Goal: Information Seeking & Learning: Learn about a topic

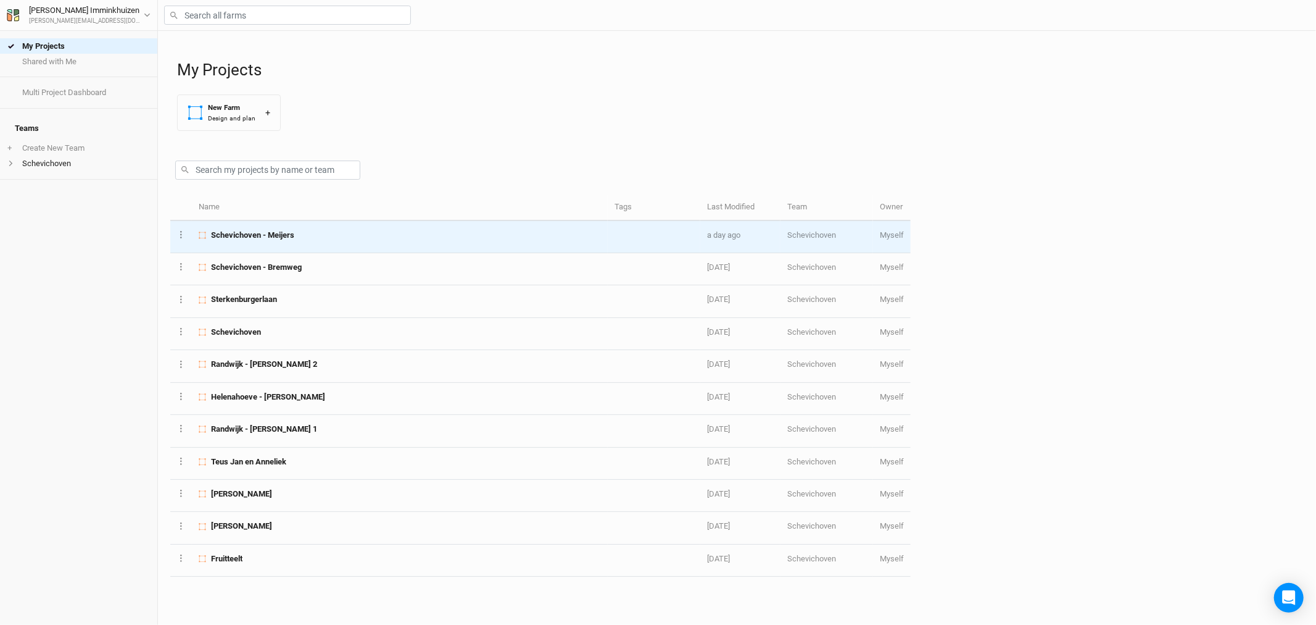
click at [274, 230] on span "Schevichoven - Meijers" at bounding box center [252, 235] width 83 height 11
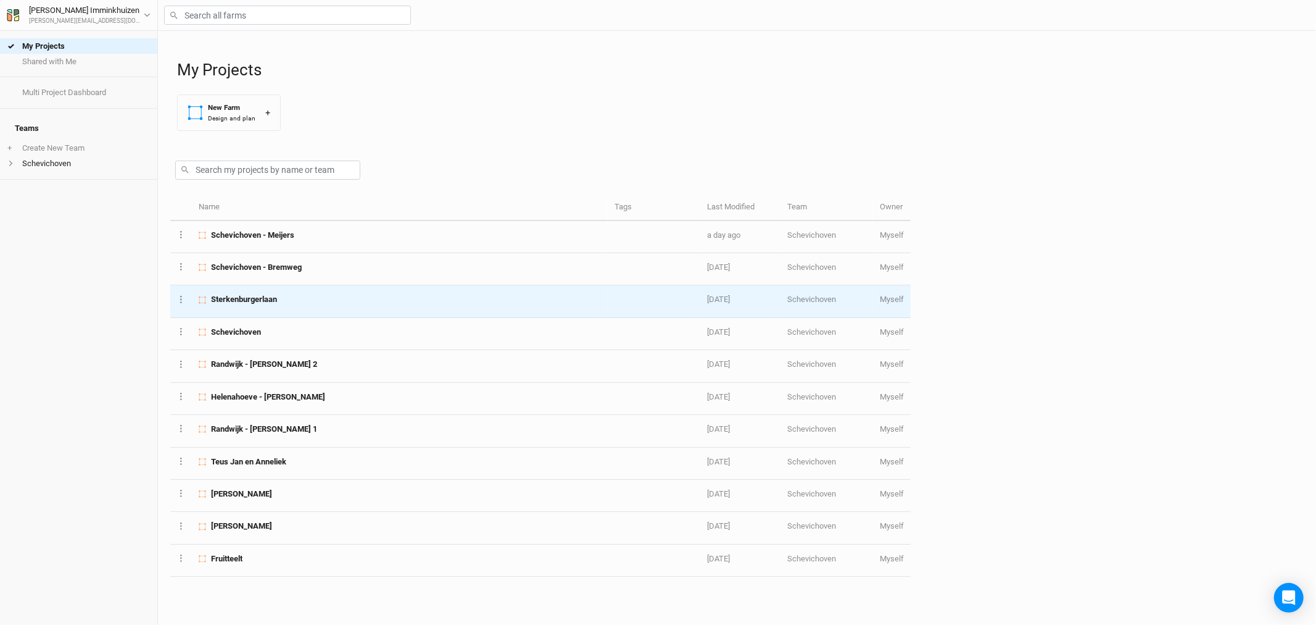
click at [278, 303] on div "Sterkenburgerlaan" at bounding box center [400, 299] width 402 height 11
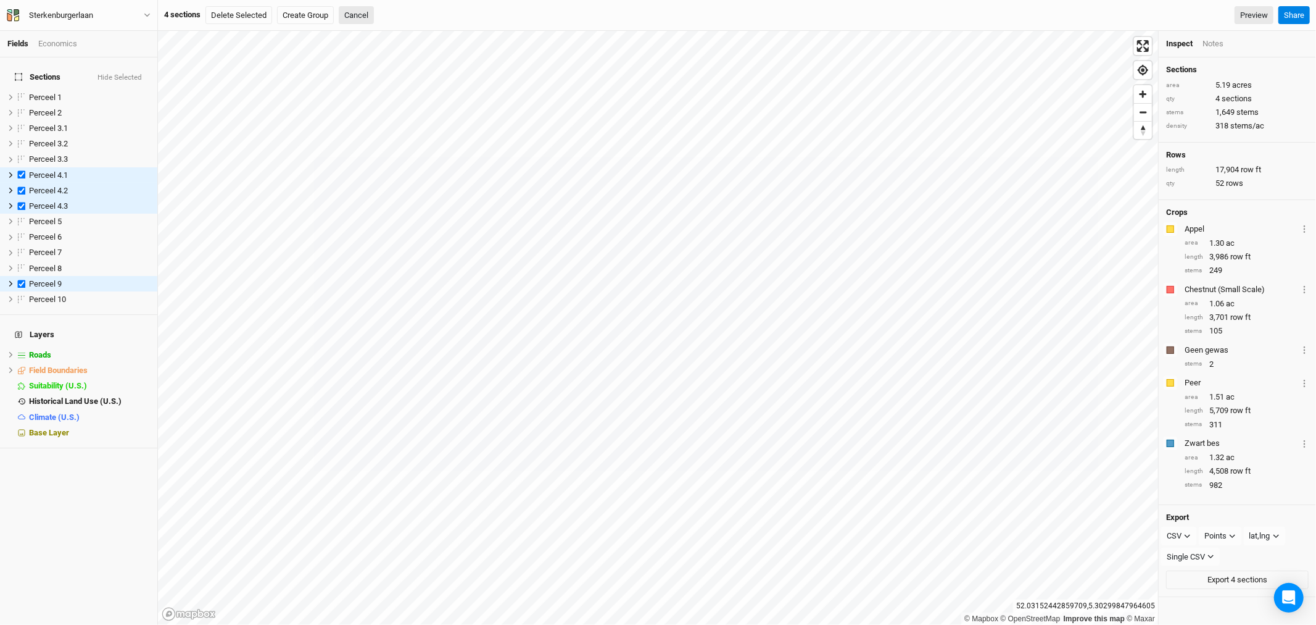
click at [1220, 40] on div "Notes" at bounding box center [1213, 43] width 21 height 11
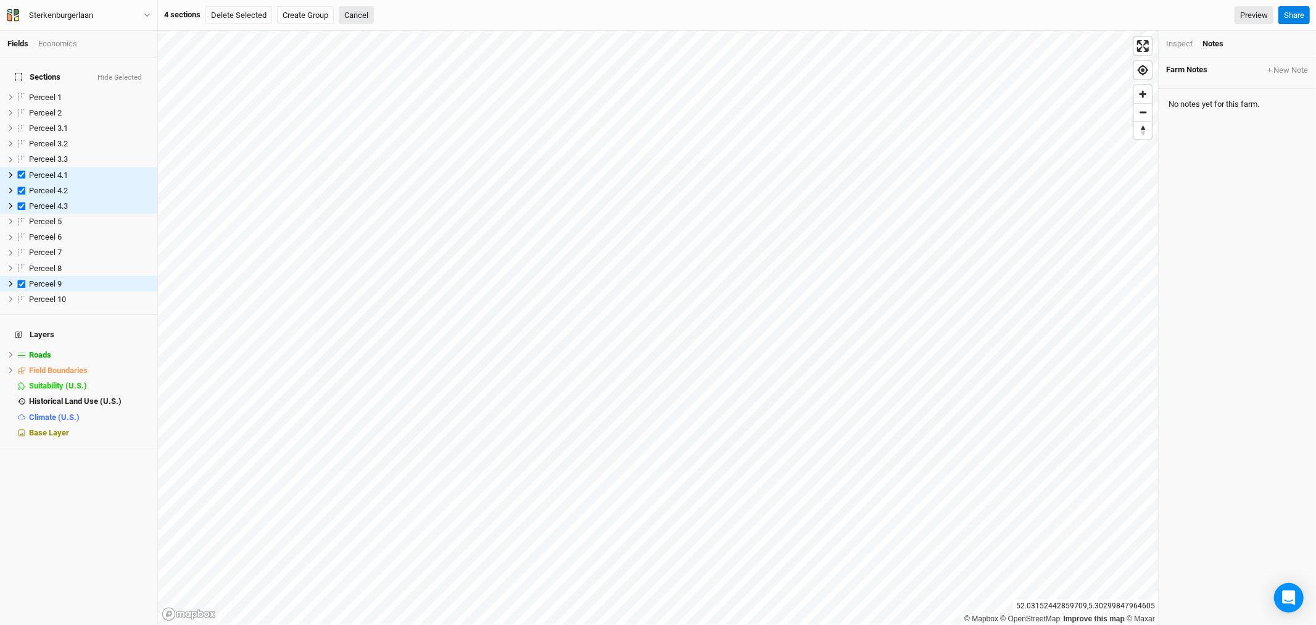
click at [1183, 39] on div "Inspect" at bounding box center [1179, 43] width 27 height 11
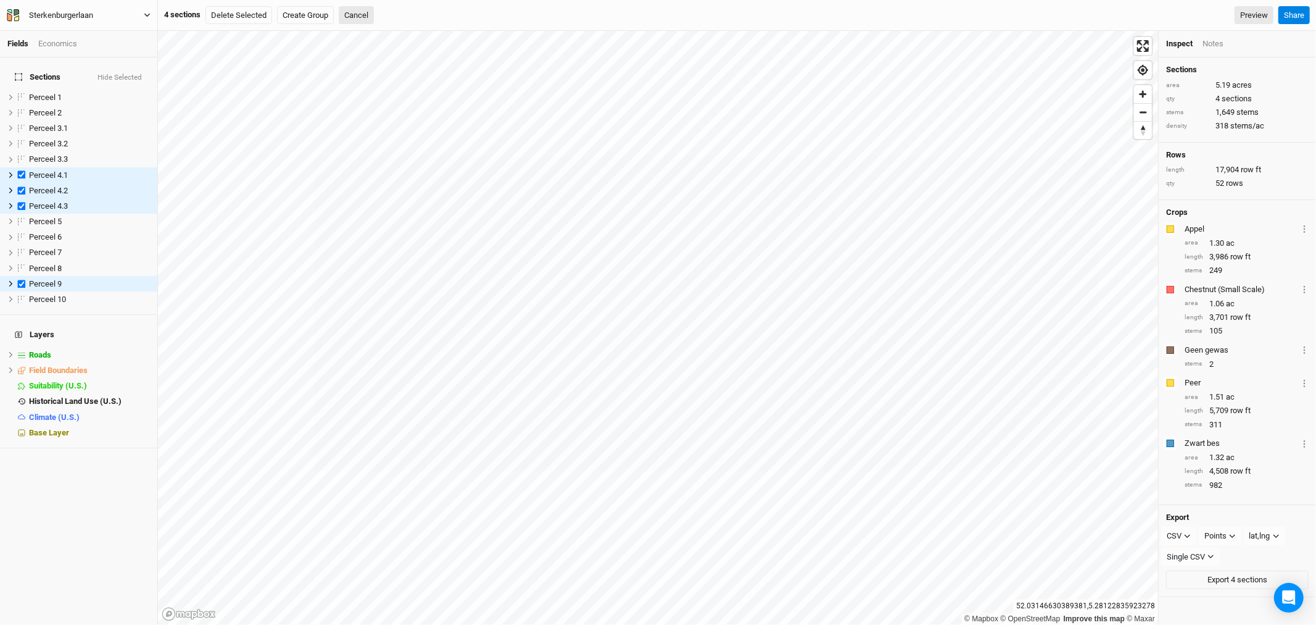
click at [139, 17] on button "Sterkenburgerlaan" at bounding box center [78, 16] width 145 height 14
click at [124, 100] on button "Metric" at bounding box center [118, 98] width 33 height 19
